Goal: Find specific page/section: Find specific page/section

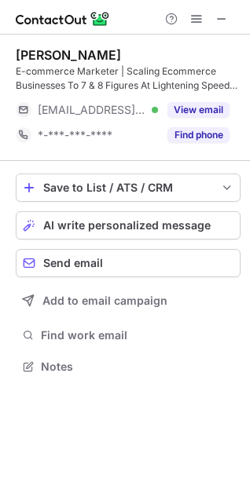
scroll to position [355, 250]
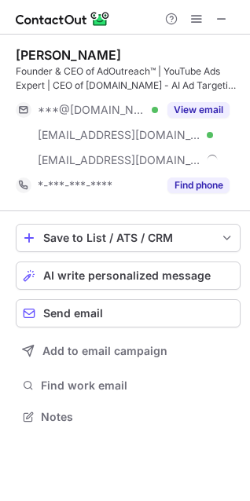
scroll to position [405, 250]
